Goal: Task Accomplishment & Management: Use online tool/utility

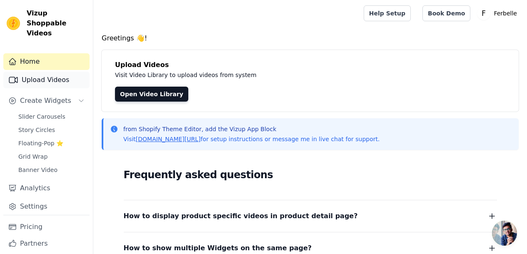
click at [47, 77] on link "Upload Videos" at bounding box center [46, 80] width 86 height 17
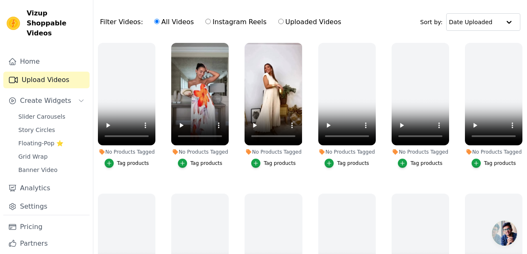
scroll to position [57, 0]
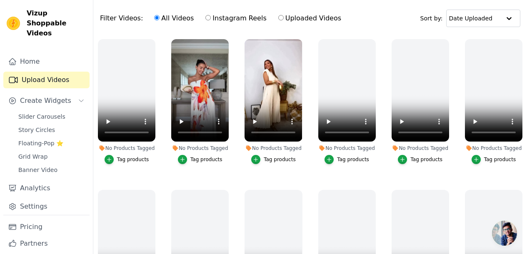
click at [282, 162] on div "Tag products" at bounding box center [280, 159] width 32 height 7
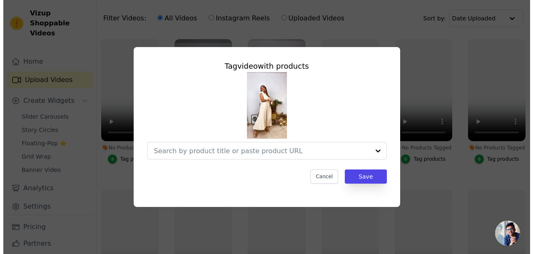
scroll to position [0, 0]
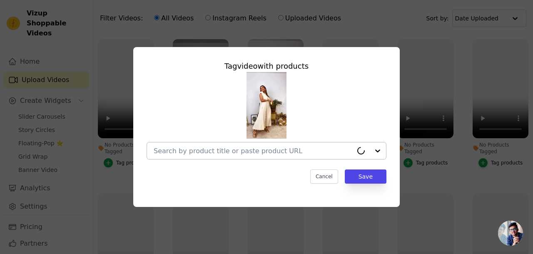
click at [306, 145] on div at bounding box center [253, 150] width 199 height 17
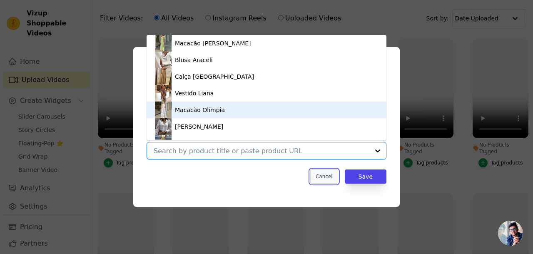
click at [322, 178] on button "Cancel" at bounding box center [324, 177] width 28 height 14
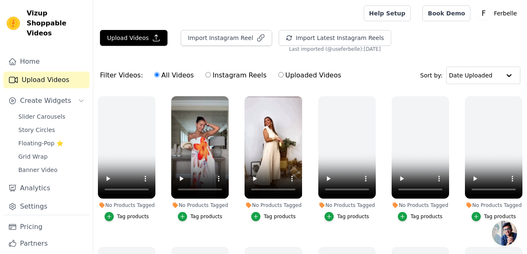
scroll to position [21, 0]
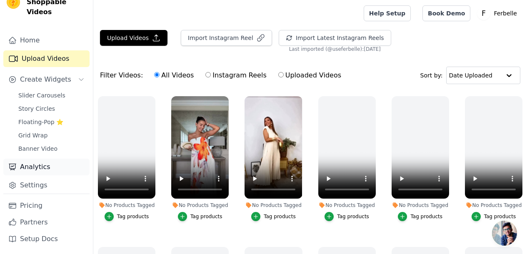
click at [42, 172] on link "Analytics" at bounding box center [46, 167] width 86 height 17
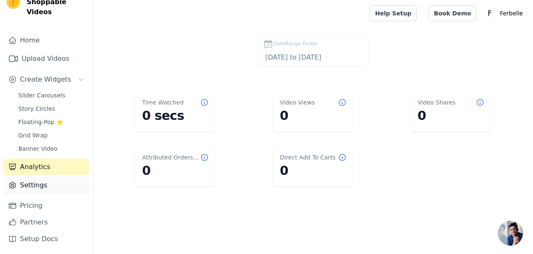
click at [49, 183] on link "Settings" at bounding box center [46, 185] width 86 height 17
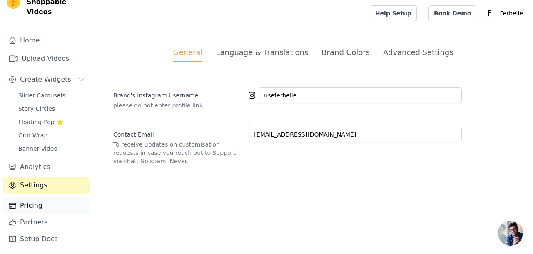
click at [52, 201] on link "Pricing" at bounding box center [46, 205] width 86 height 17
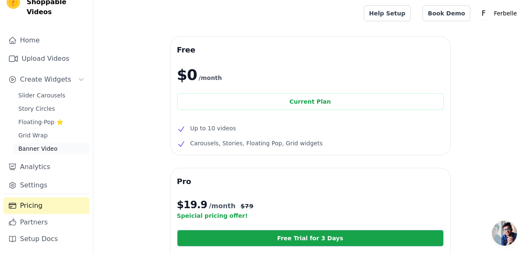
click at [28, 149] on span "Banner Video" at bounding box center [37, 149] width 39 height 8
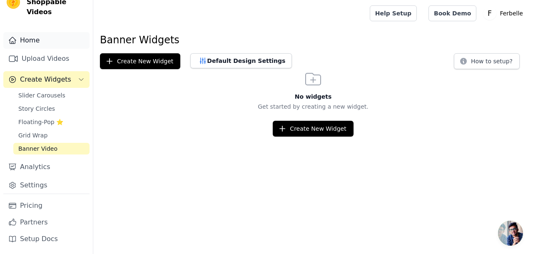
click at [34, 47] on link "Home" at bounding box center [46, 40] width 86 height 17
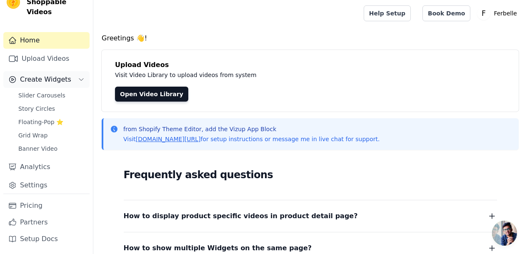
click at [36, 80] on span "Create Widgets" at bounding box center [45, 80] width 51 height 10
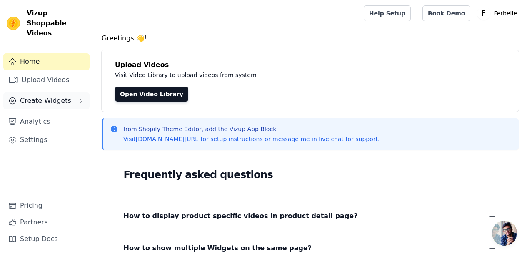
click at [34, 96] on span "Create Widgets" at bounding box center [45, 101] width 51 height 10
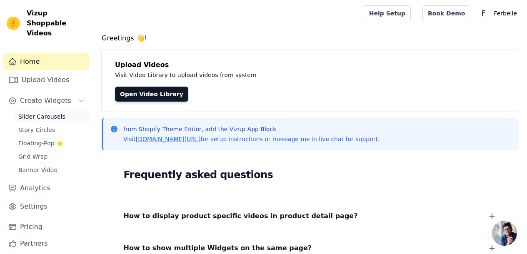
click at [20, 111] on link "Slider Carousels" at bounding box center [51, 117] width 76 height 12
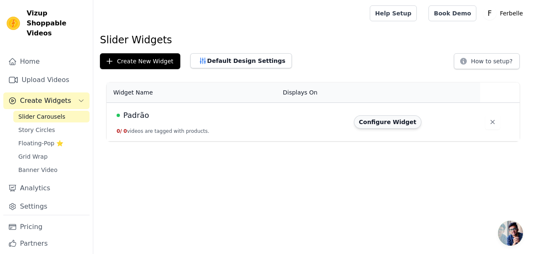
click at [385, 118] on button "Configure Widget" at bounding box center [387, 121] width 67 height 13
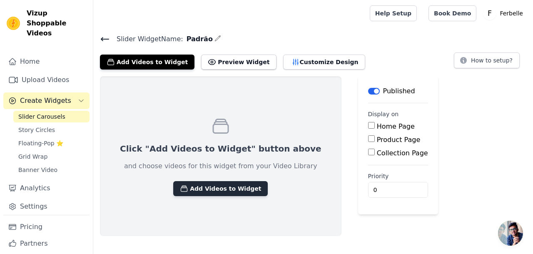
click at [200, 189] on button "Add Videos to Widget" at bounding box center [220, 188] width 95 height 15
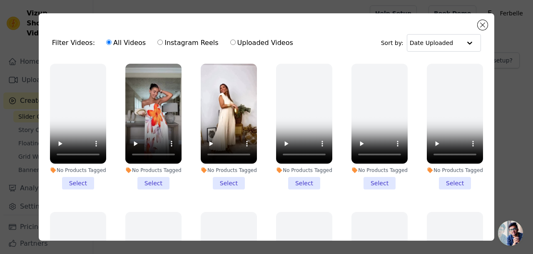
click at [155, 179] on li "No Products Tagged Select" at bounding box center [153, 127] width 56 height 126
click at [0, 0] on input "No Products Tagged Select" at bounding box center [0, 0] width 0 height 0
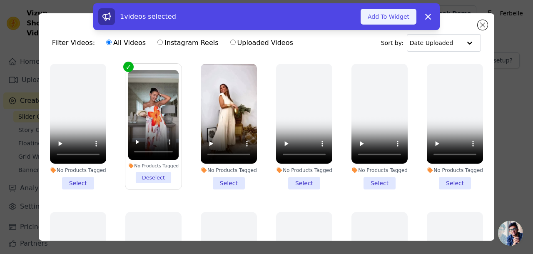
click at [388, 20] on button "Add To Widget" at bounding box center [389, 17] width 56 height 16
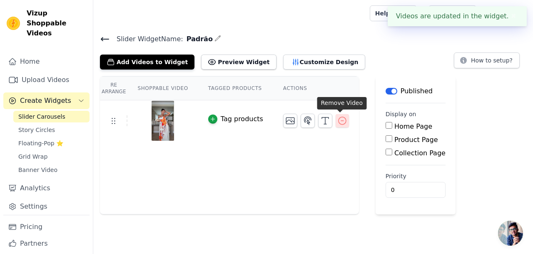
click at [339, 123] on icon "button" at bounding box center [342, 121] width 10 height 10
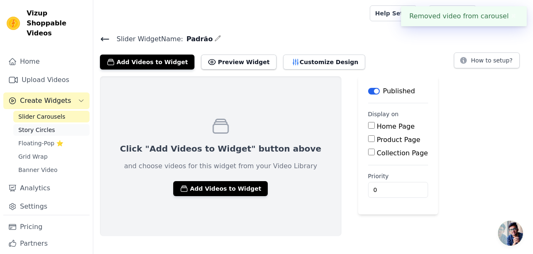
click at [62, 129] on link "Story Circles" at bounding box center [51, 130] width 76 height 12
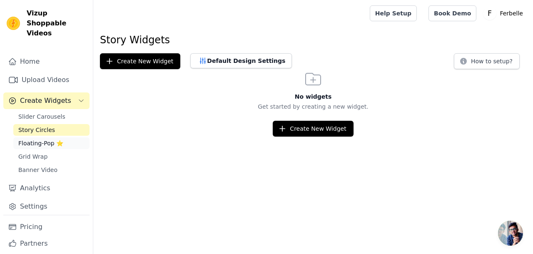
click at [61, 143] on link "Floating-Pop ⭐" at bounding box center [51, 143] width 76 height 12
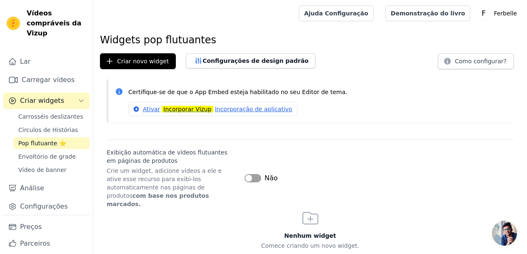
scroll to position [13, 0]
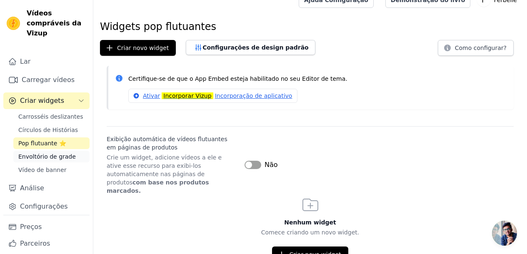
click at [82, 162] on link "Envoltório de grade" at bounding box center [51, 157] width 76 height 12
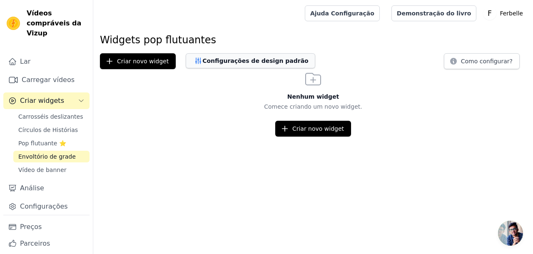
click at [202, 58] on font "Configurações de design padrão" at bounding box center [255, 60] width 106 height 7
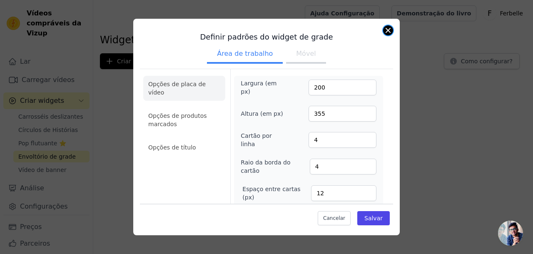
click at [388, 29] on button "Fechar modal" at bounding box center [388, 30] width 10 height 10
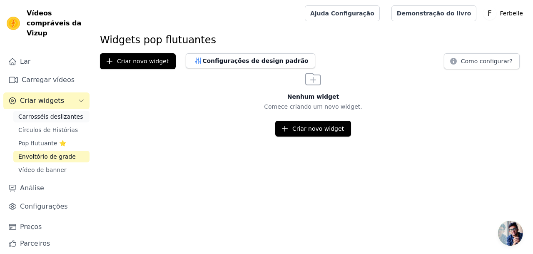
click at [58, 121] on span "Carrosséis deslizantes" at bounding box center [50, 116] width 65 height 8
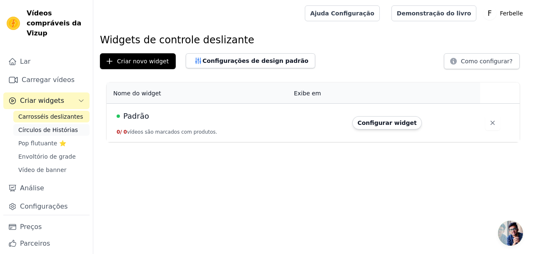
click at [72, 136] on link "Círculos de Histórias" at bounding box center [51, 130] width 76 height 12
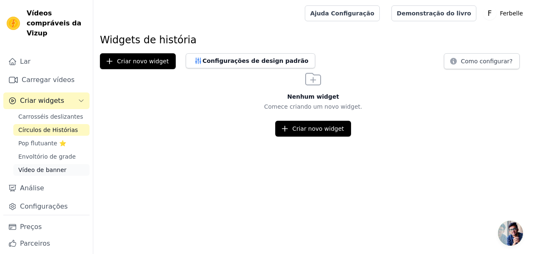
click at [56, 173] on font "Vídeo de banner" at bounding box center [42, 170] width 48 height 7
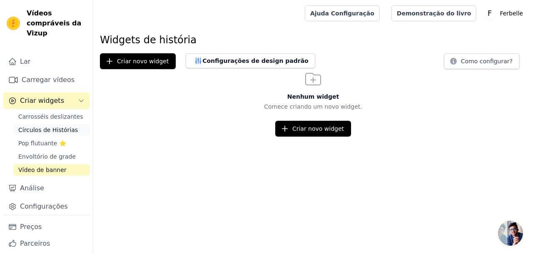
click at [51, 134] on span "Círculos de Histórias" at bounding box center [48, 130] width 60 height 8
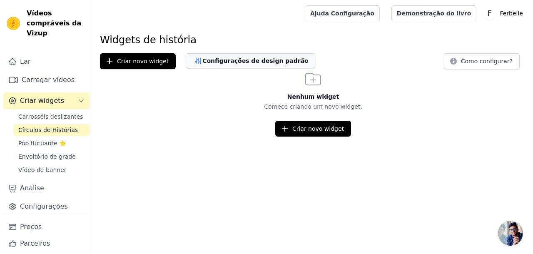
click at [260, 56] on button "Configurações de design padrão" at bounding box center [251, 60] width 130 height 15
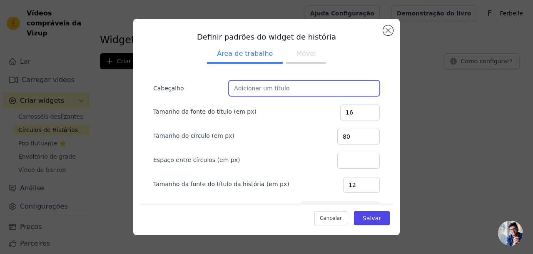
click at [302, 85] on input "Cabeçalho" at bounding box center [304, 88] width 151 height 16
click at [299, 43] on ul "Área de trabalho Móvel" at bounding box center [266, 54] width 253 height 25
click at [298, 50] on font "Móvel" at bounding box center [306, 54] width 20 height 8
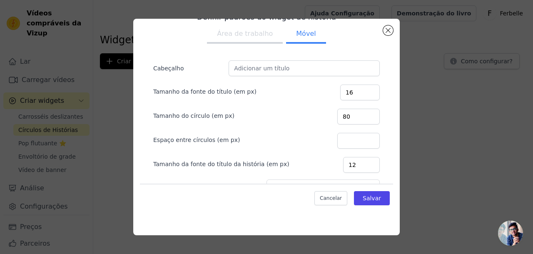
click at [241, 33] on font "Área de trabalho" at bounding box center [245, 34] width 56 height 8
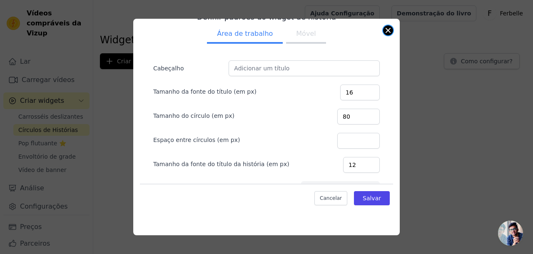
click at [387, 29] on button "Fechar modal" at bounding box center [388, 30] width 10 height 10
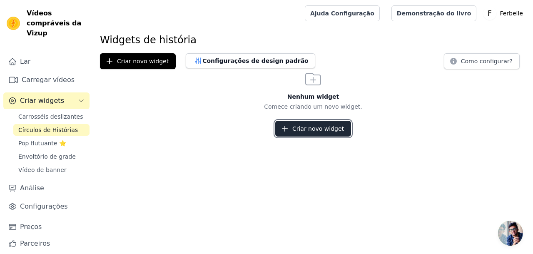
click at [287, 128] on icon "button" at bounding box center [285, 129] width 8 height 8
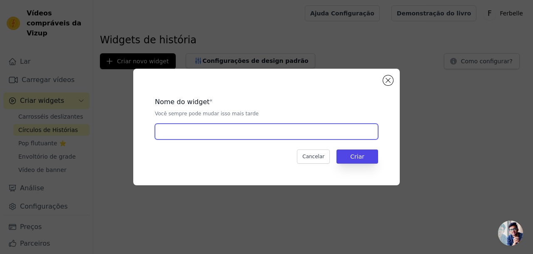
click at [287, 128] on input "text" at bounding box center [266, 132] width 223 height 16
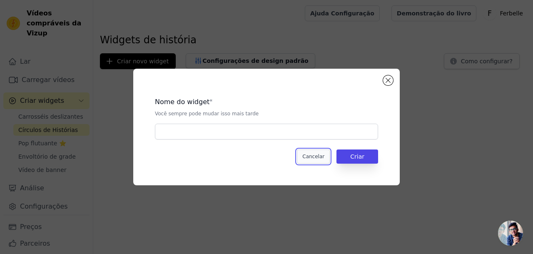
click at [328, 157] on button "Cancelar" at bounding box center [313, 157] width 33 height 14
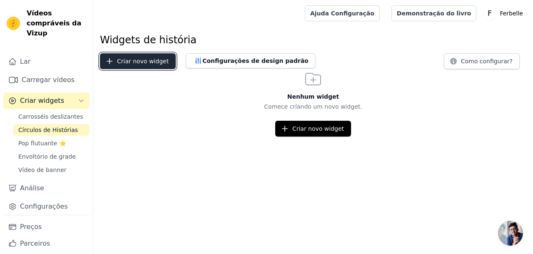
click at [155, 65] on button "Criar novo widget" at bounding box center [138, 61] width 76 height 16
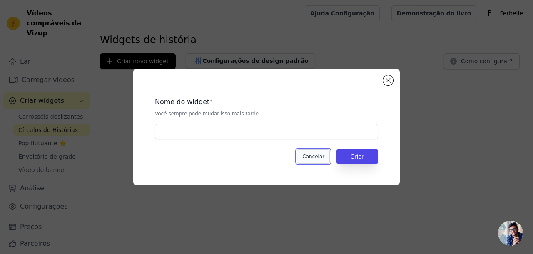
click at [327, 162] on button "Cancelar" at bounding box center [313, 157] width 33 height 14
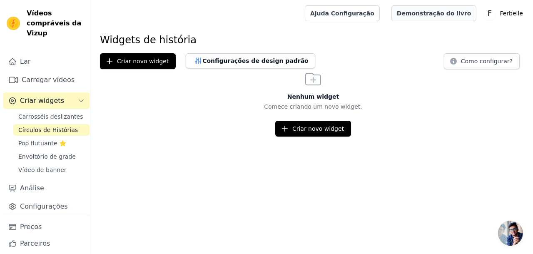
click at [421, 16] on font "Demonstração do livro" at bounding box center [434, 13] width 75 height 7
click at [375, 13] on font "Ajuda Configuração" at bounding box center [342, 13] width 64 height 7
